Goal: Transaction & Acquisition: Purchase product/service

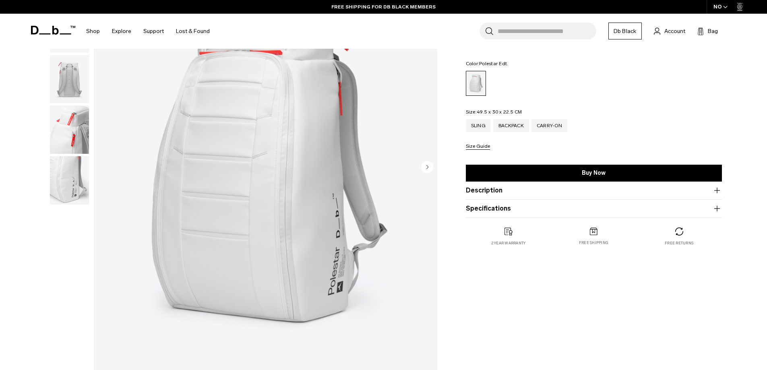
click at [423, 167] on circle "Next slide" at bounding box center [427, 167] width 12 height 12
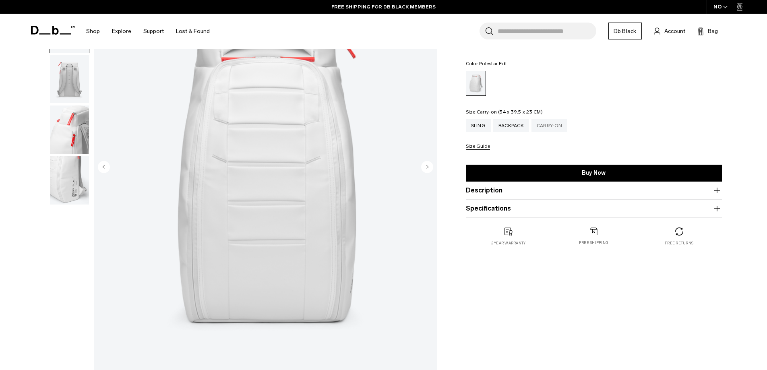
click at [550, 126] on div "Carry-on" at bounding box center [549, 125] width 36 height 13
